Goal: Complete application form

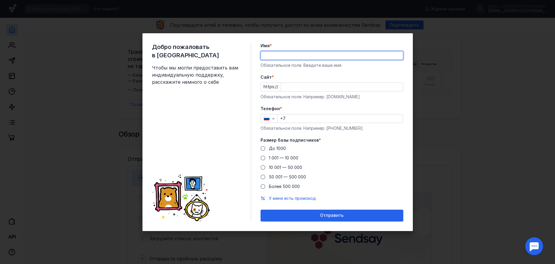
click at [270, 53] on input "Имя *" at bounding box center [332, 55] width 142 height 8
type input "T"
type input "У"
type input "[PERSON_NAME]"
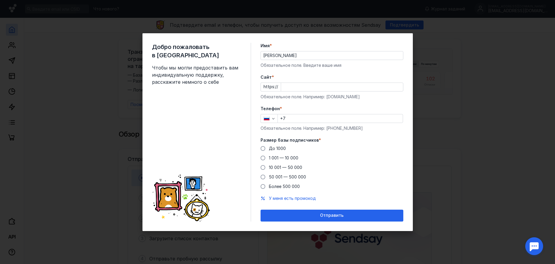
click at [292, 123] on div "+7" at bounding box center [339, 118] width 125 height 9
click at [292, 119] on input "+7" at bounding box center [340, 118] width 125 height 8
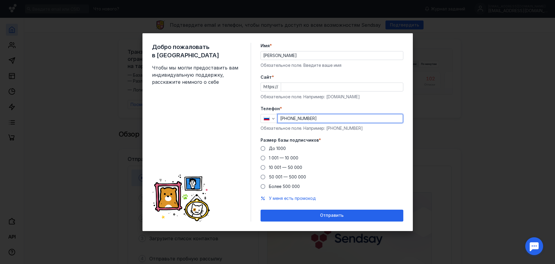
type input "[PHONE_NUMBER]"
click at [282, 86] on input "Cайт *" at bounding box center [342, 87] width 122 height 8
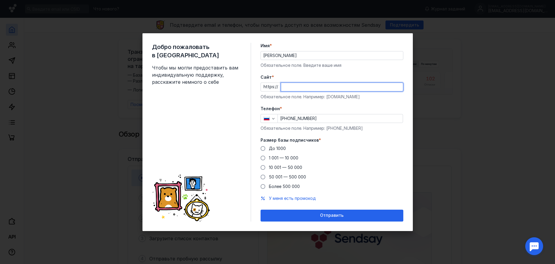
paste input "[DOMAIN_NAME][URL]"
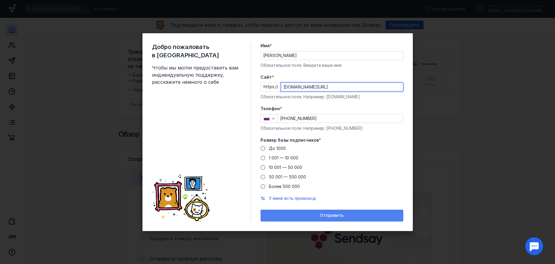
type input "[DOMAIN_NAME][URL]"
click at [337, 216] on span "Отправить" at bounding box center [331, 215] width 23 height 5
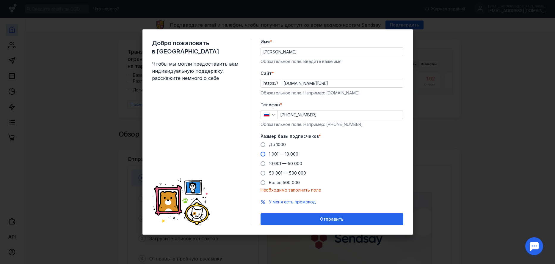
click at [263, 154] on span at bounding box center [262, 154] width 5 height 5
click at [0, 0] on input "1 001 — 10 000" at bounding box center [0, 0] width 0 height 0
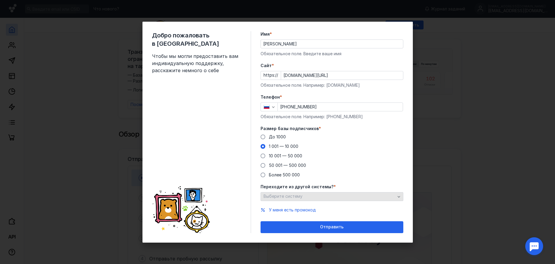
click at [399, 196] on icon "button" at bounding box center [398, 196] width 3 height 1
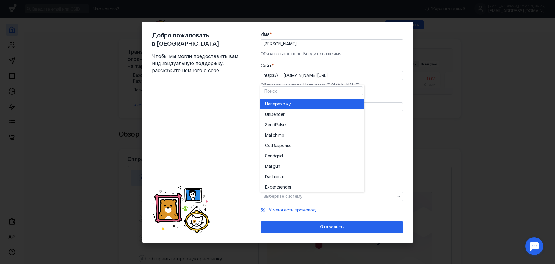
click at [346, 105] on div "Не перехожу" at bounding box center [312, 104] width 95 height 6
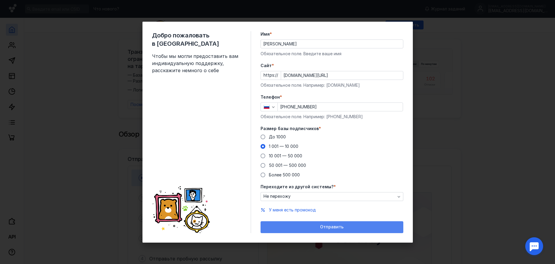
click at [337, 228] on span "Отправить" at bounding box center [331, 227] width 23 height 5
